Goal: Task Accomplishment & Management: Manage account settings

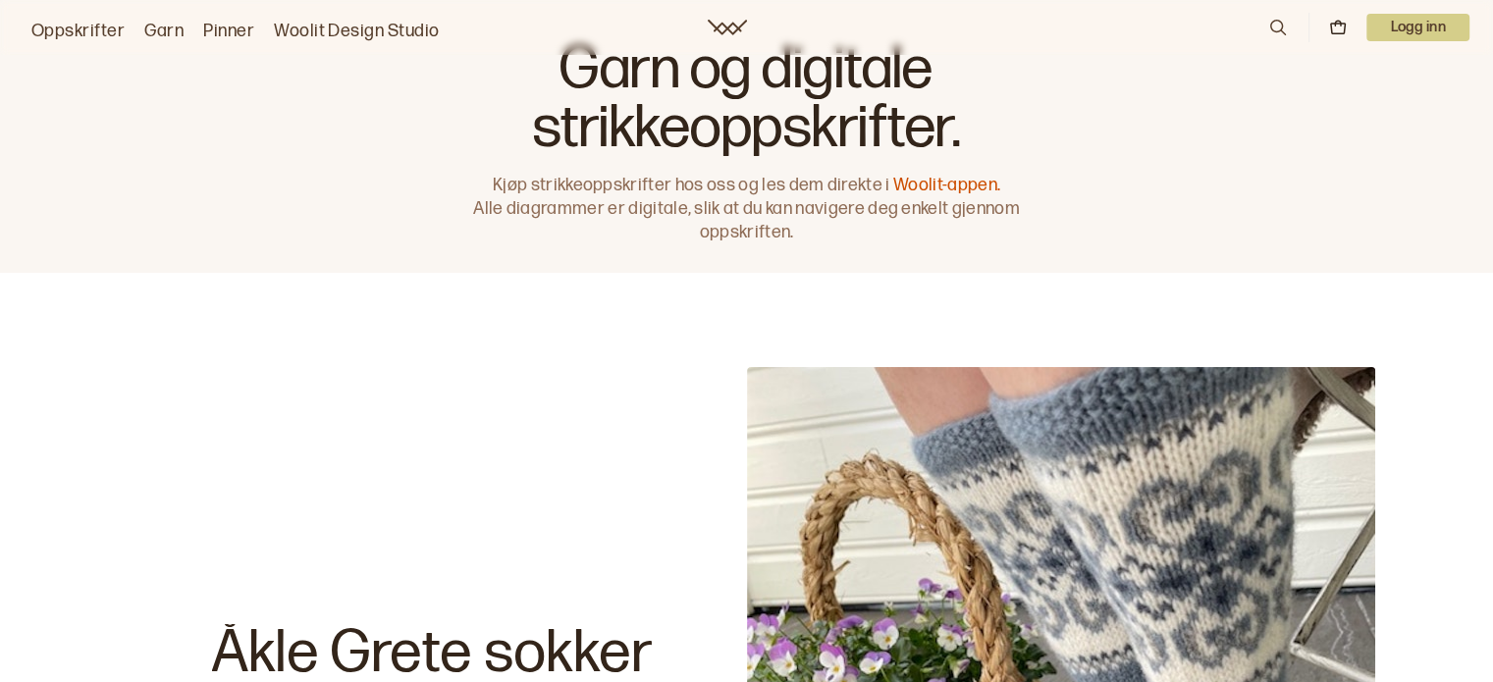
click at [1336, 34] on icon at bounding box center [1338, 28] width 18 height 18
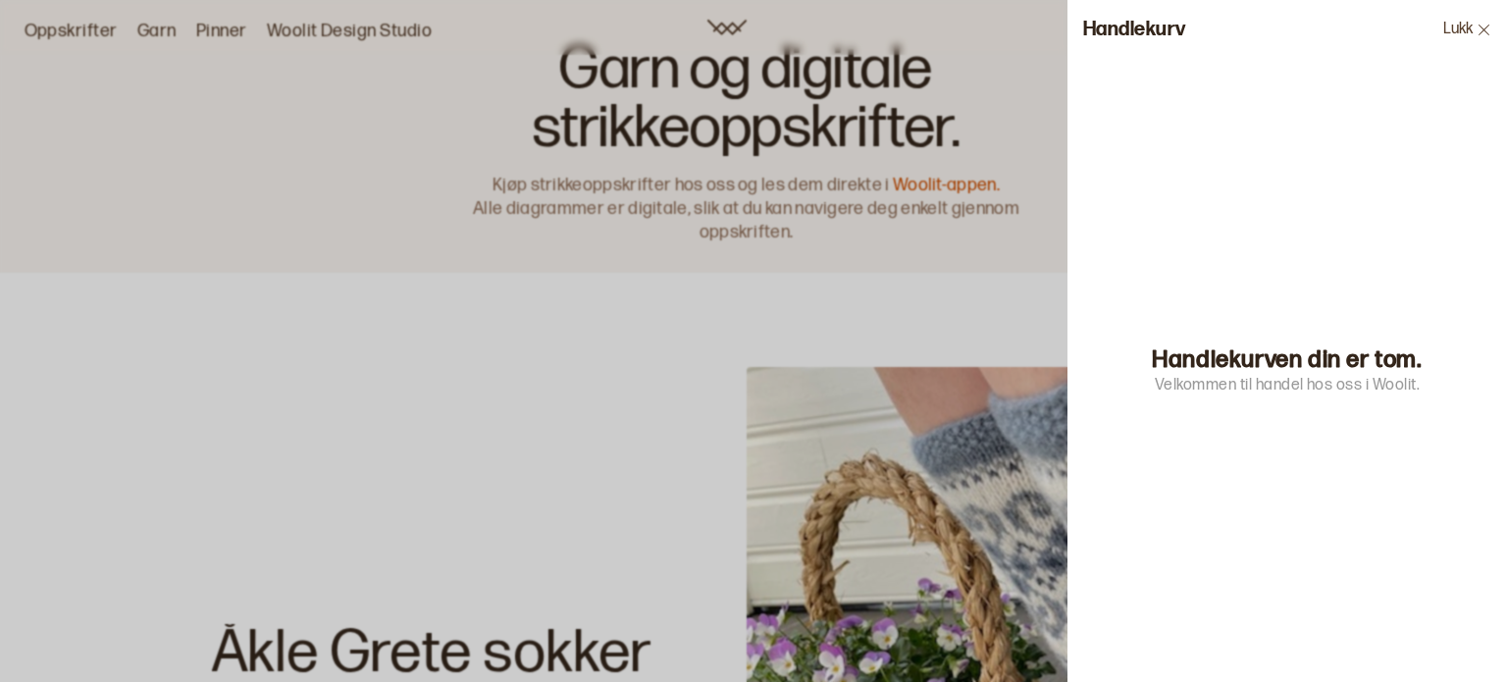
click at [1486, 30] on icon at bounding box center [1484, 29] width 11 height 11
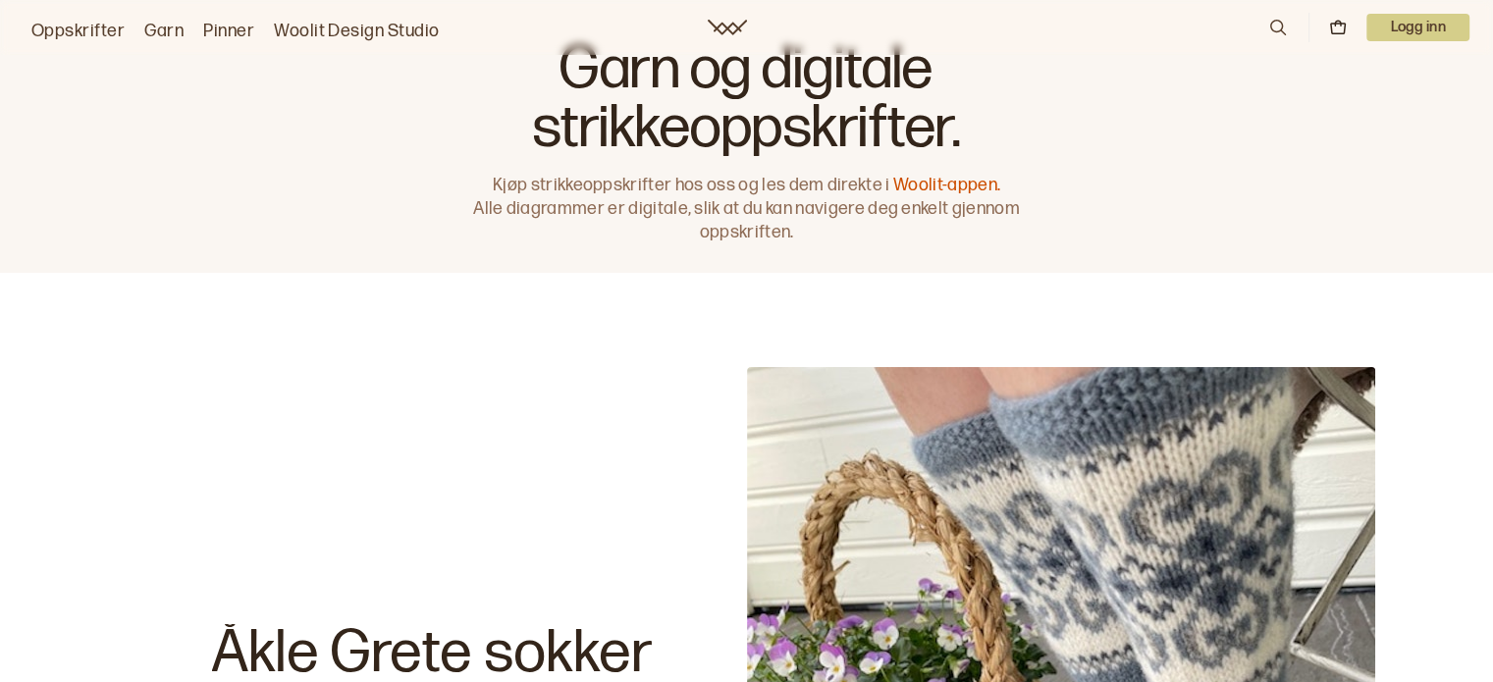
click at [1378, 34] on p "Logg inn" at bounding box center [1417, 27] width 103 height 27
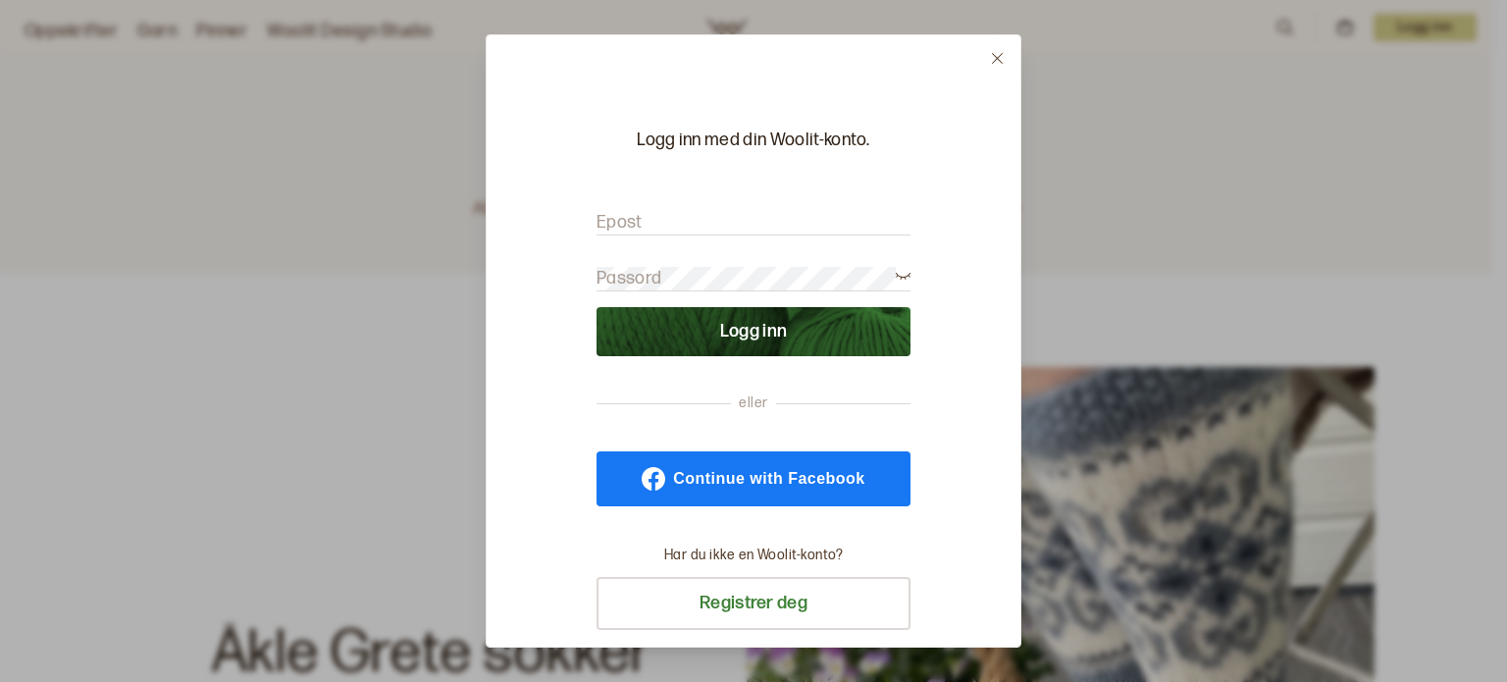
type input "[EMAIL_ADDRESS][DOMAIN_NAME]"
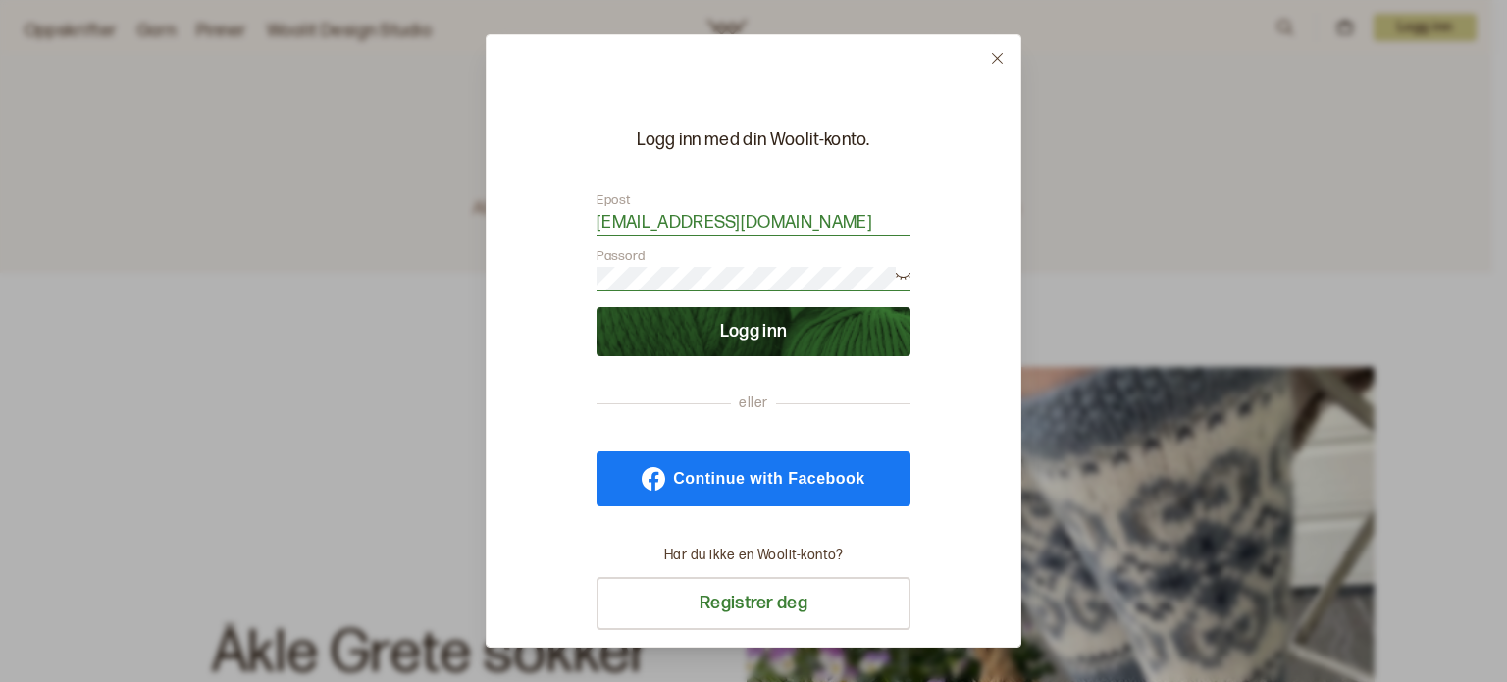
click at [846, 344] on button "Logg inn" at bounding box center [754, 331] width 314 height 49
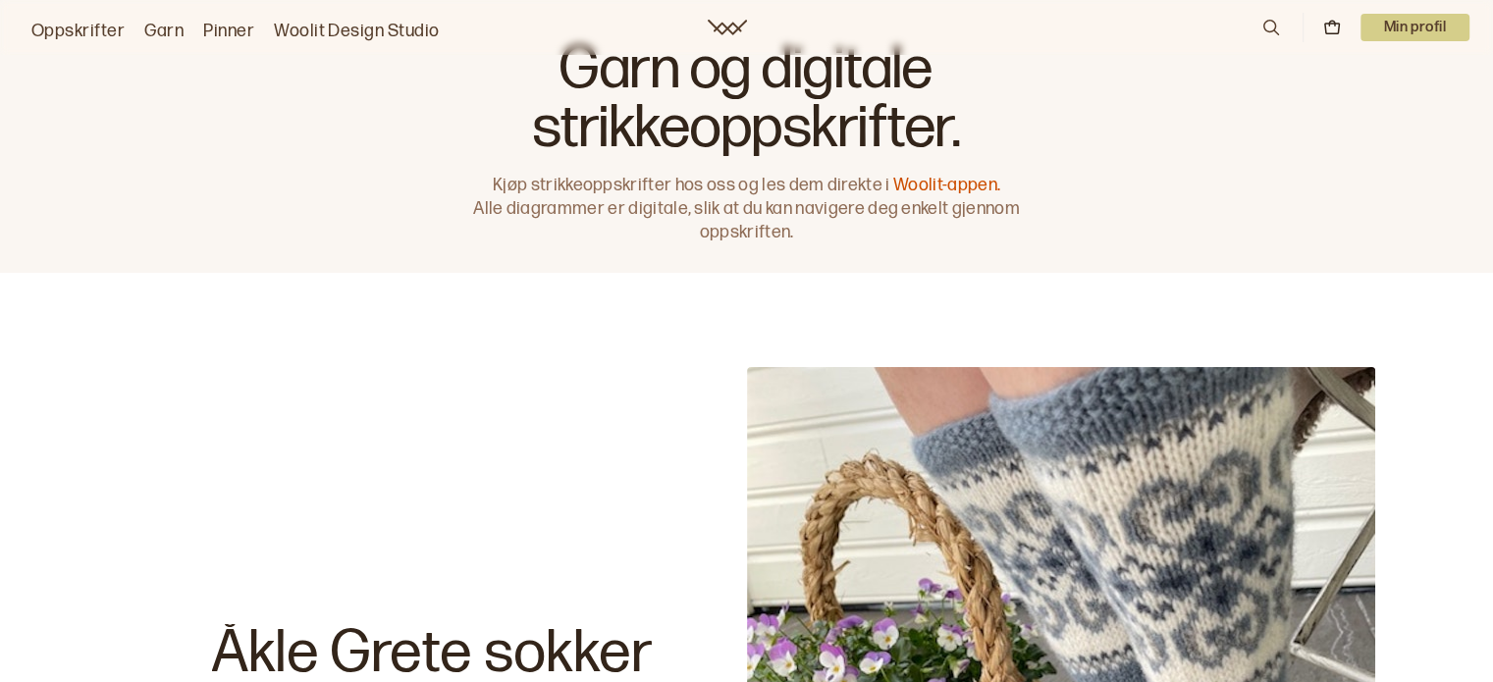
click at [1385, 26] on p "Min profil" at bounding box center [1415, 27] width 110 height 27
click at [1337, 79] on span "Profil" at bounding box center [1347, 79] width 36 height 19
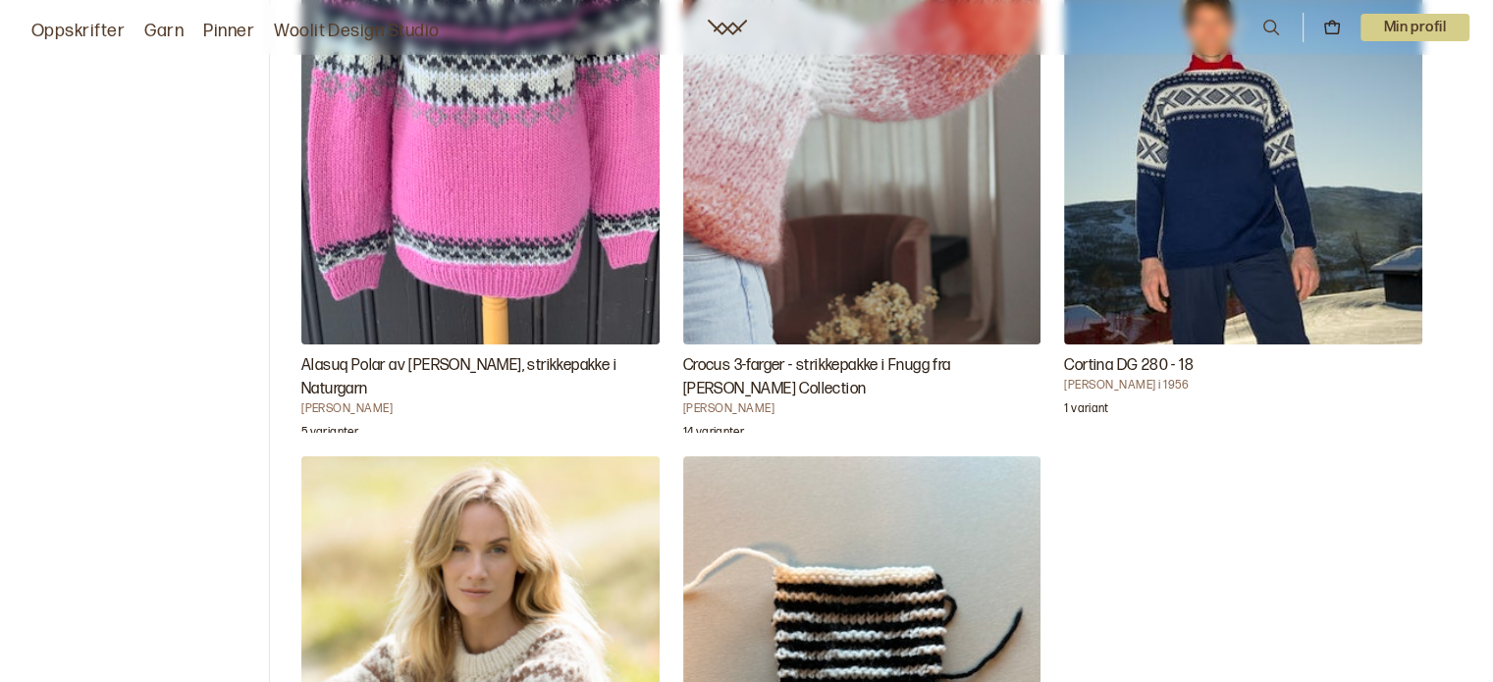
scroll to position [353, 0]
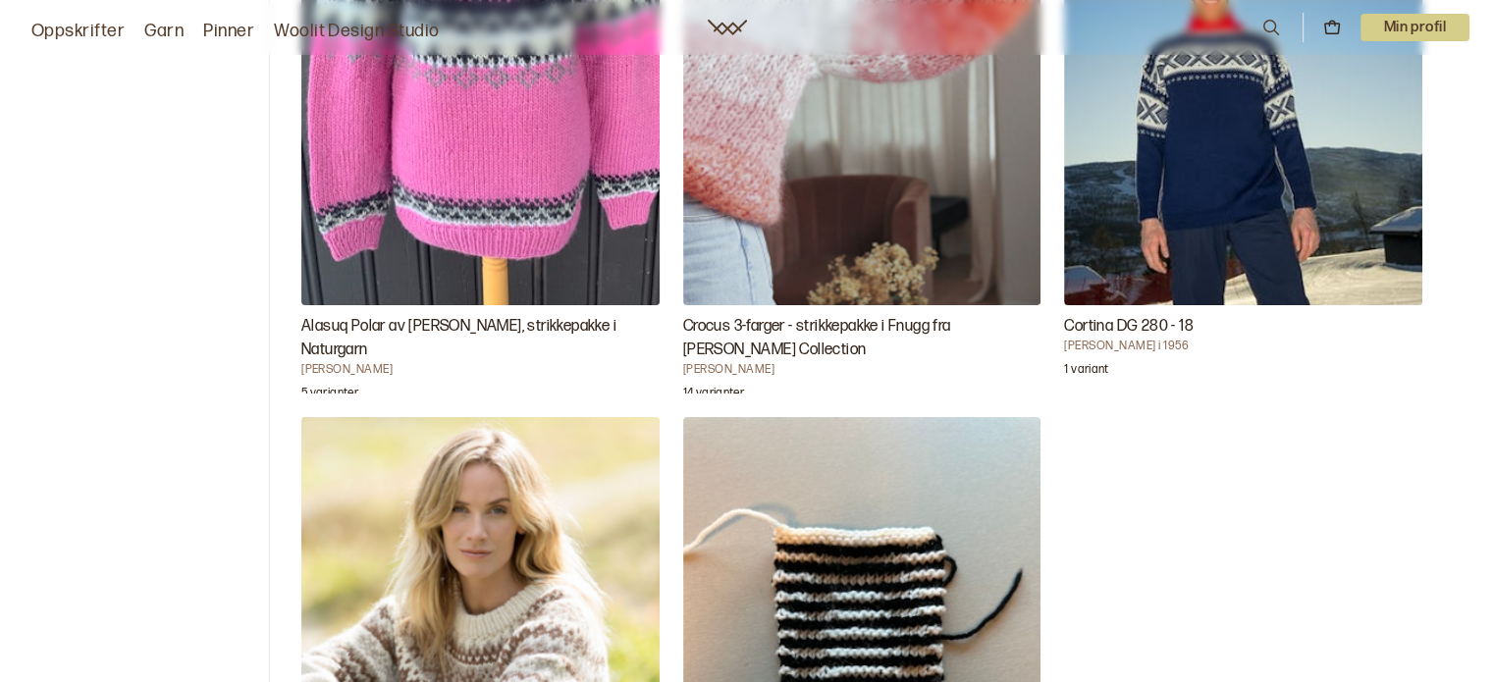
click at [529, 223] on img "Alasuq Polar av Linka Neumann, strikkepakke i Naturgarn" at bounding box center [480, 36] width 358 height 537
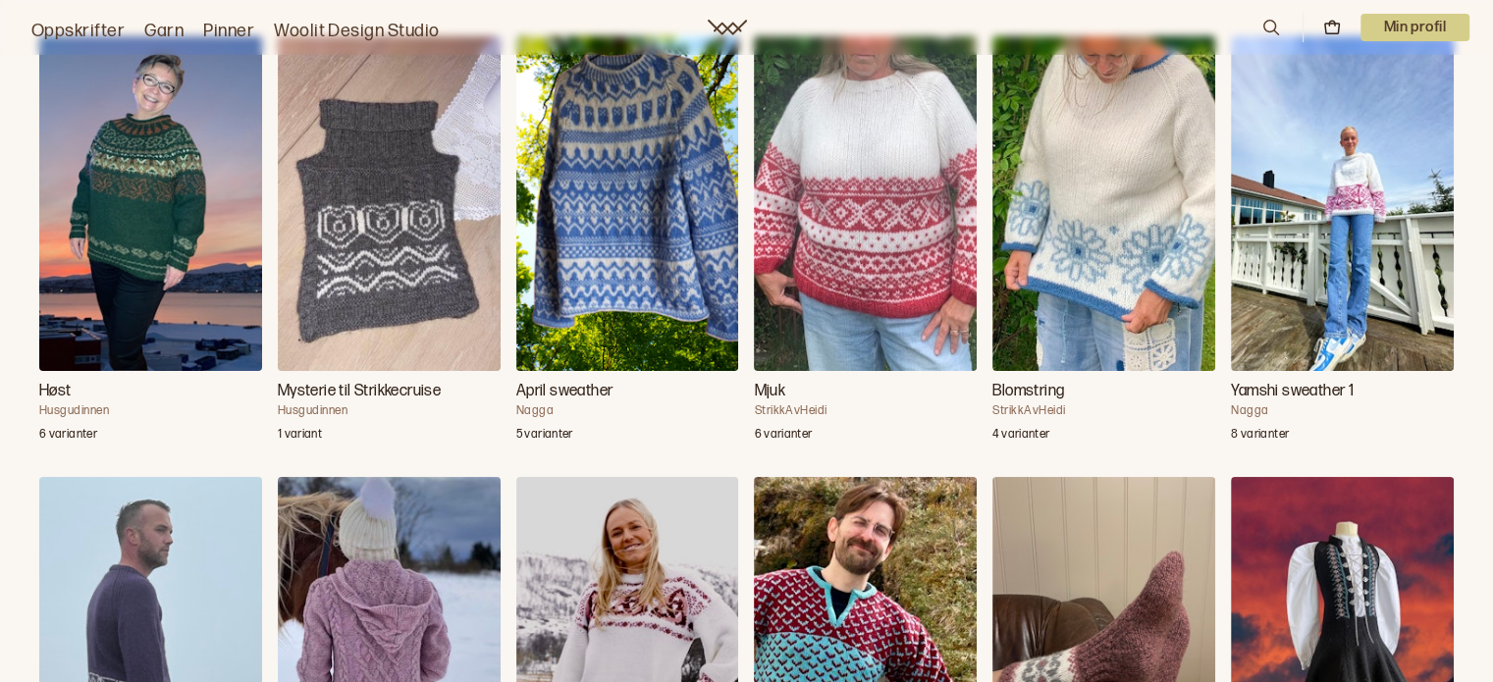
scroll to position [5871, 0]
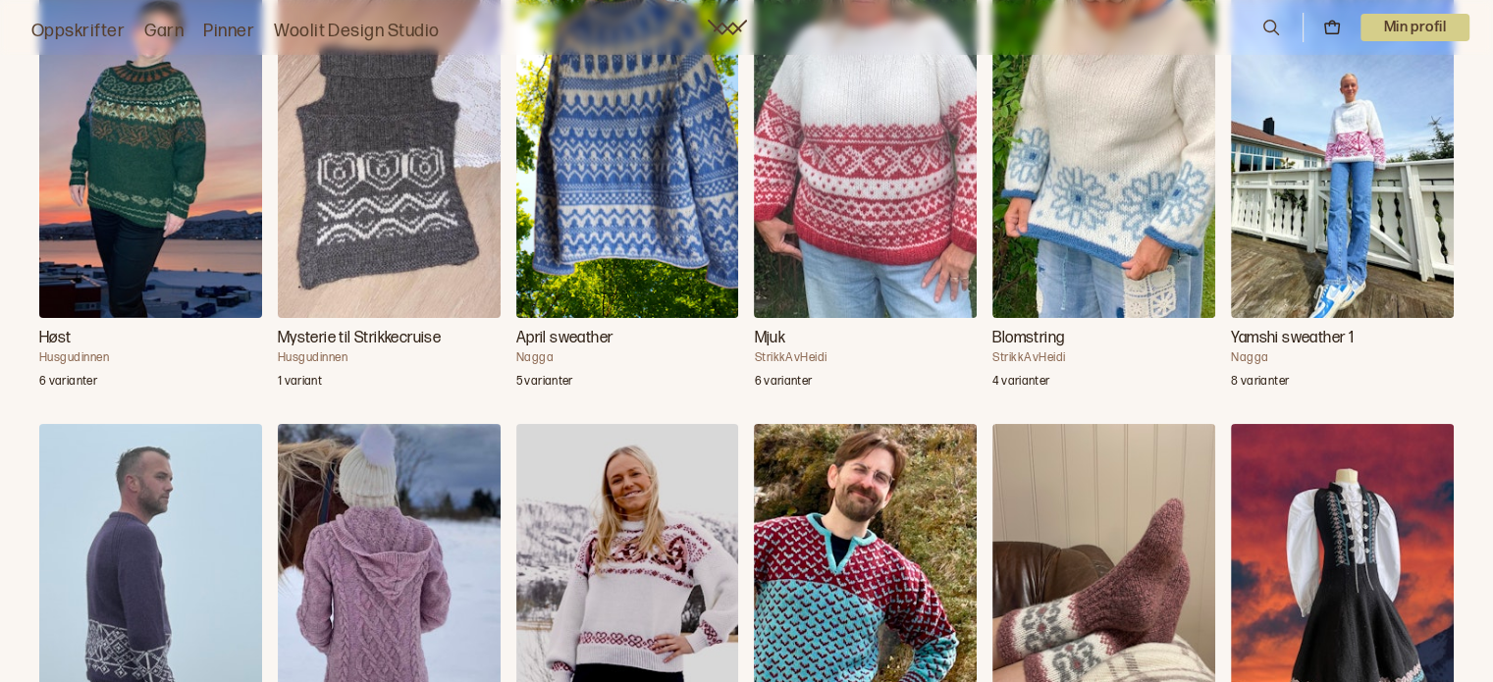
click at [1436, 26] on p "Min profil" at bounding box center [1415, 27] width 110 height 27
click at [1264, 29] on icon at bounding box center [1271, 28] width 16 height 16
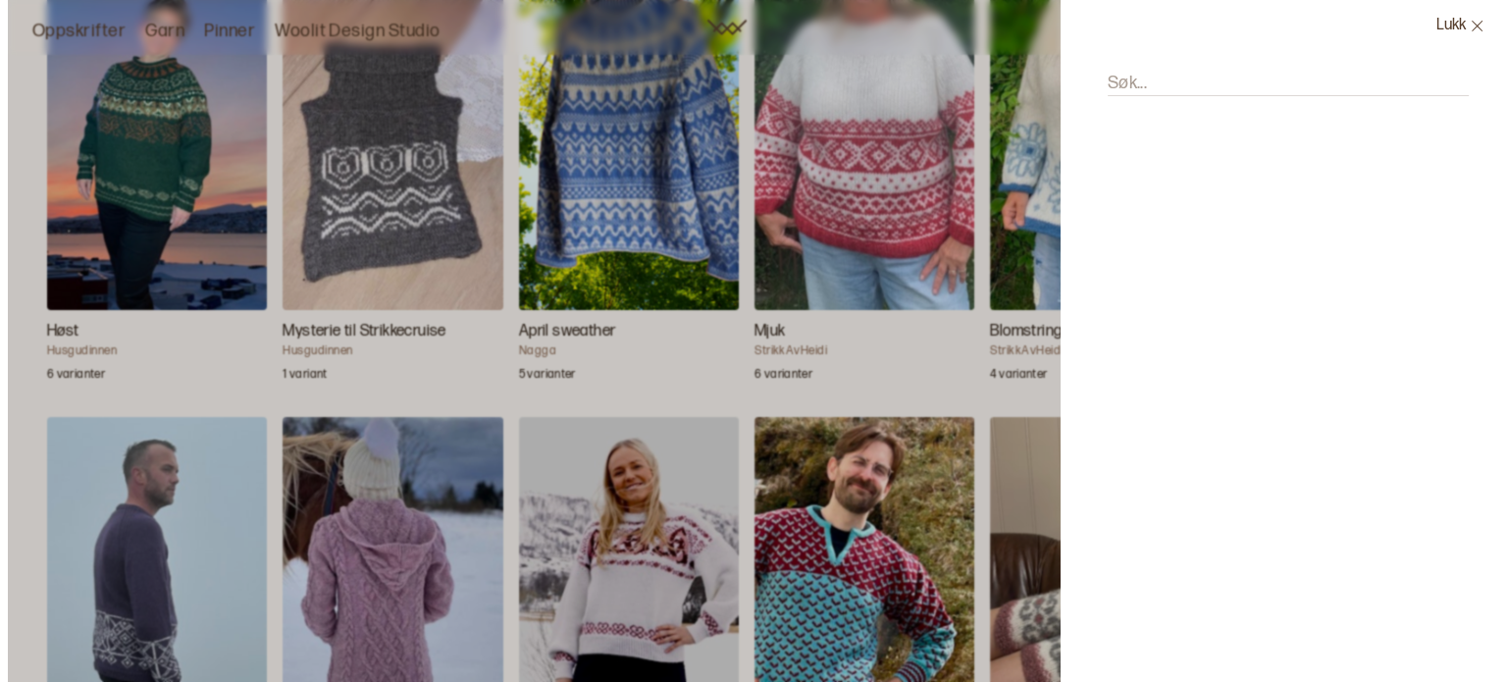
scroll to position [5874, 0]
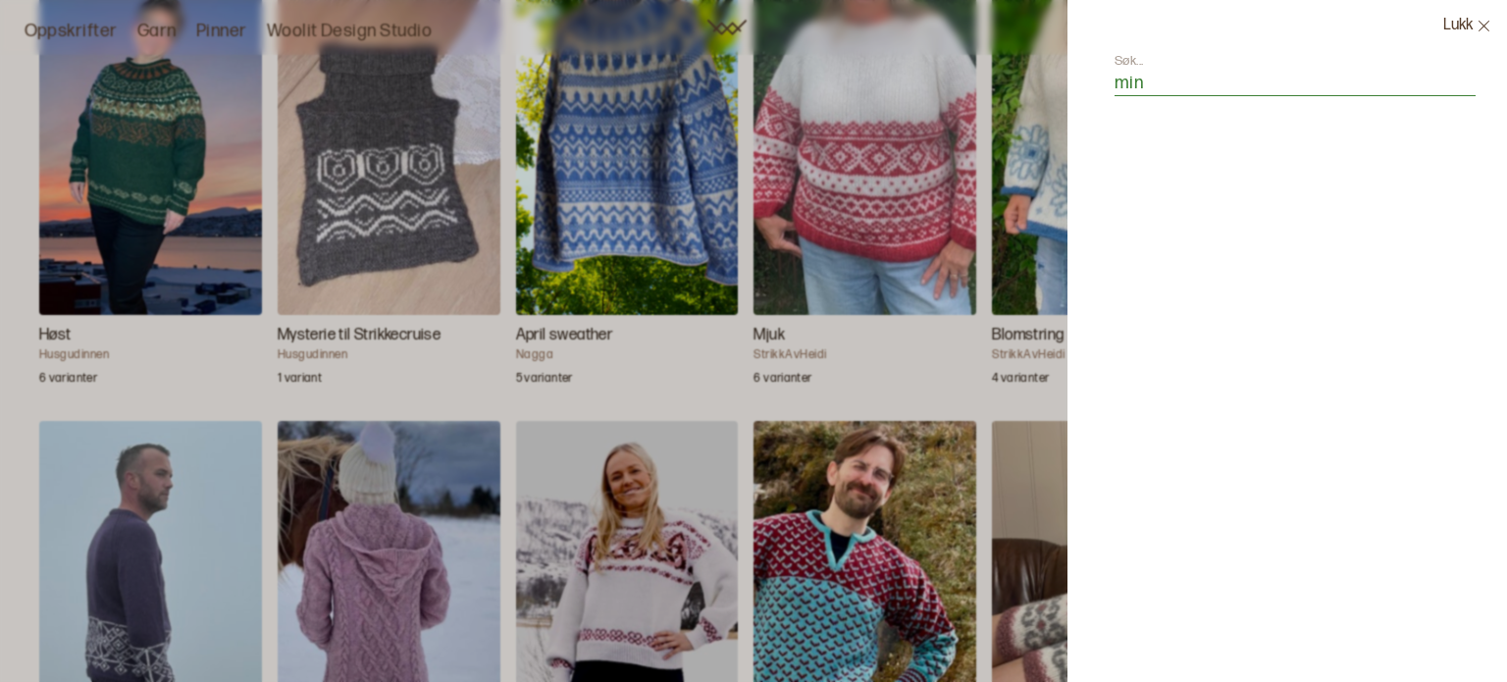
type input "mine"
